Goal: Task Accomplishment & Management: Complete application form

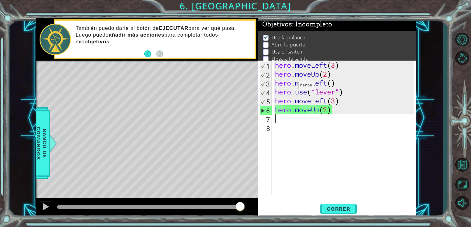
scroll to position [6, 0]
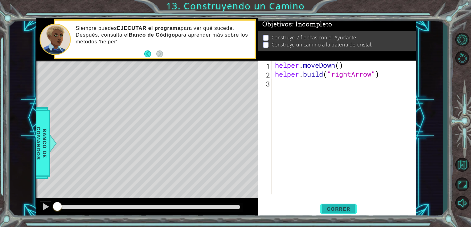
click at [331, 206] on span "Correr" at bounding box center [339, 209] width 36 height 6
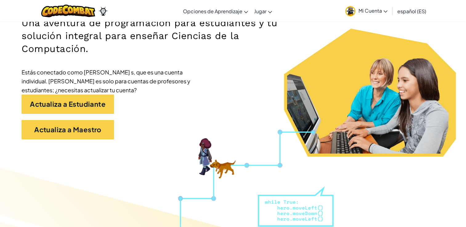
scroll to position [111, 0]
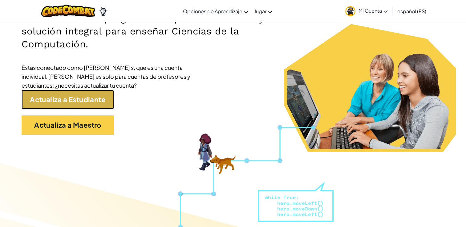
click at [112, 102] on link "Actualiza a Estudiante" at bounding box center [68, 99] width 92 height 19
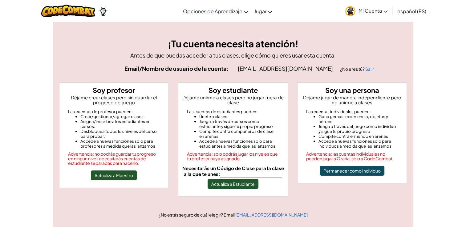
click at [260, 172] on input "Necesitarás un Código de Clase para la clase a la que te unes:" at bounding box center [251, 174] width 62 height 7
type input "GateOpenArm"
click at [246, 186] on button "Actualiza a Estudiante" at bounding box center [233, 184] width 51 height 10
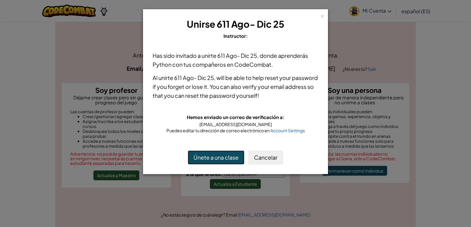
click at [222, 154] on button "Únete a una clase" at bounding box center [216, 158] width 57 height 14
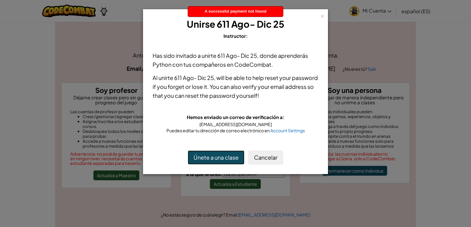
click at [222, 154] on button "Únete a una clase" at bounding box center [216, 158] width 57 height 14
